Goal: Share content

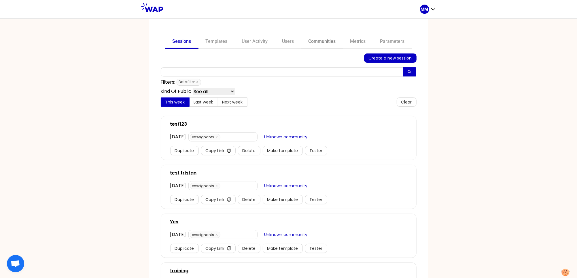
drag, startPoint x: 312, startPoint y: 43, endPoint x: 301, endPoint y: 53, distance: 14.9
click at [312, 43] on link "Communities" at bounding box center [322, 42] width 42 height 14
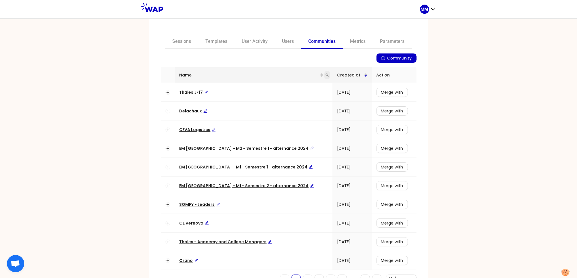
click at [325, 74] on icon "search" at bounding box center [326, 74] width 3 height 3
type input "op"
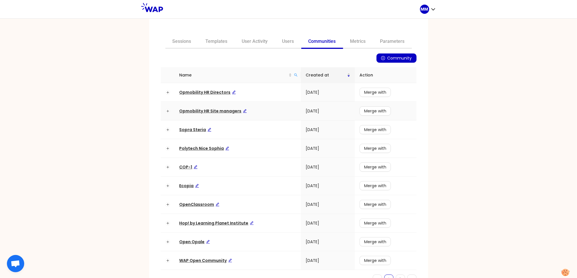
click at [221, 109] on span "Opmobility HR Site managers" at bounding box center [212, 111] width 67 height 6
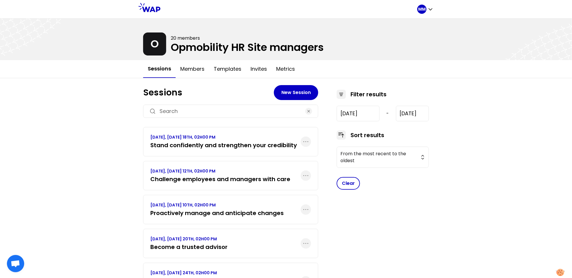
drag, startPoint x: 306, startPoint y: 141, endPoint x: 304, endPoint y: 148, distance: 7.2
click at [306, 142] on icon "button" at bounding box center [305, 142] width 7 height 7
click at [231, 137] on p "SEPTEMBER 2025, THURSDAY 18TH, 02H00 PM" at bounding box center [223, 137] width 147 height 6
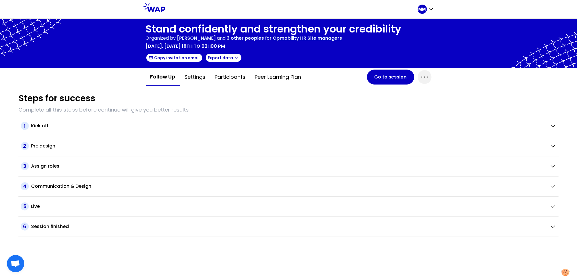
drag, startPoint x: 421, startPoint y: 81, endPoint x: 417, endPoint y: 85, distance: 5.7
click at [421, 82] on span "button" at bounding box center [425, 77] width 14 height 14
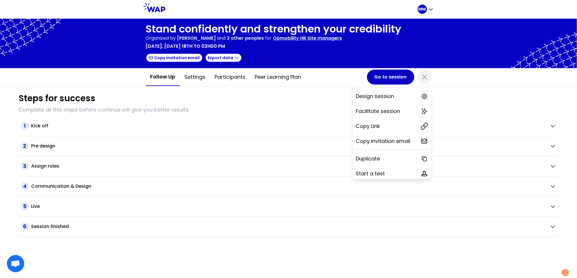
drag, startPoint x: 378, startPoint y: 124, endPoint x: 244, endPoint y: 51, distance: 152.1
click at [378, 124] on div "Copy Link" at bounding box center [391, 126] width 79 height 13
